Goal: Transaction & Acquisition: Purchase product/service

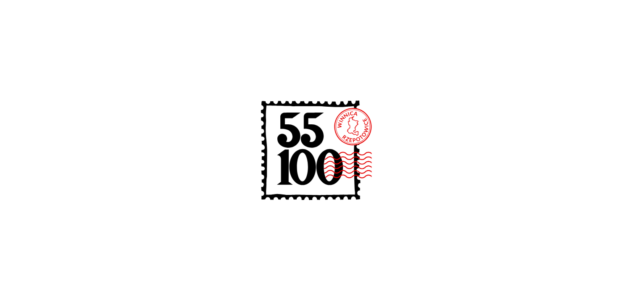
click at [322, 124] on icon at bounding box center [312, 152] width 134 height 134
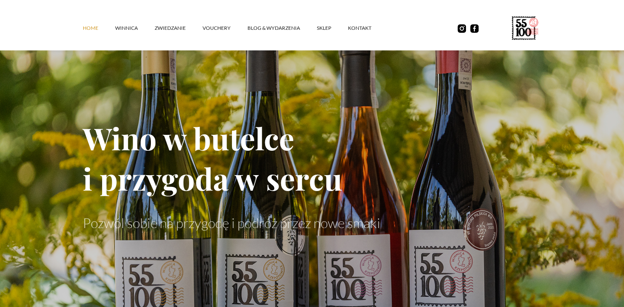
click at [28, 14] on div "Home winnica ZWIEDZANIE vouchery Blog & Wydarzenia SKLEP kontakt" at bounding box center [312, 25] width 624 height 50
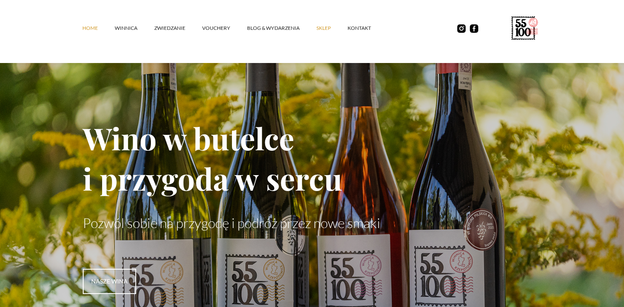
click at [320, 29] on link "SKLEP" at bounding box center [331, 28] width 31 height 25
